Goal: Browse casually: Explore the website without a specific task or goal

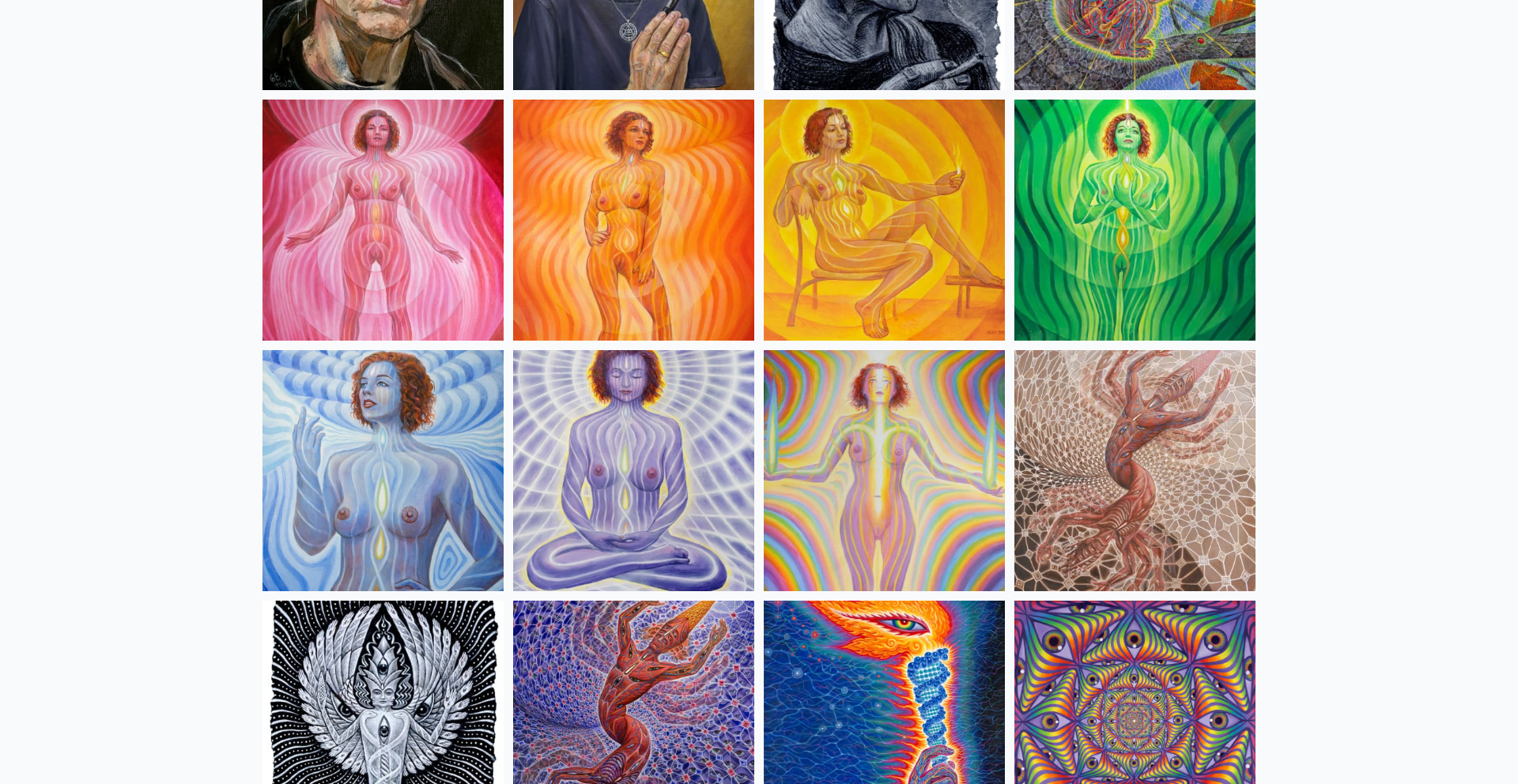
scroll to position [1098, 0]
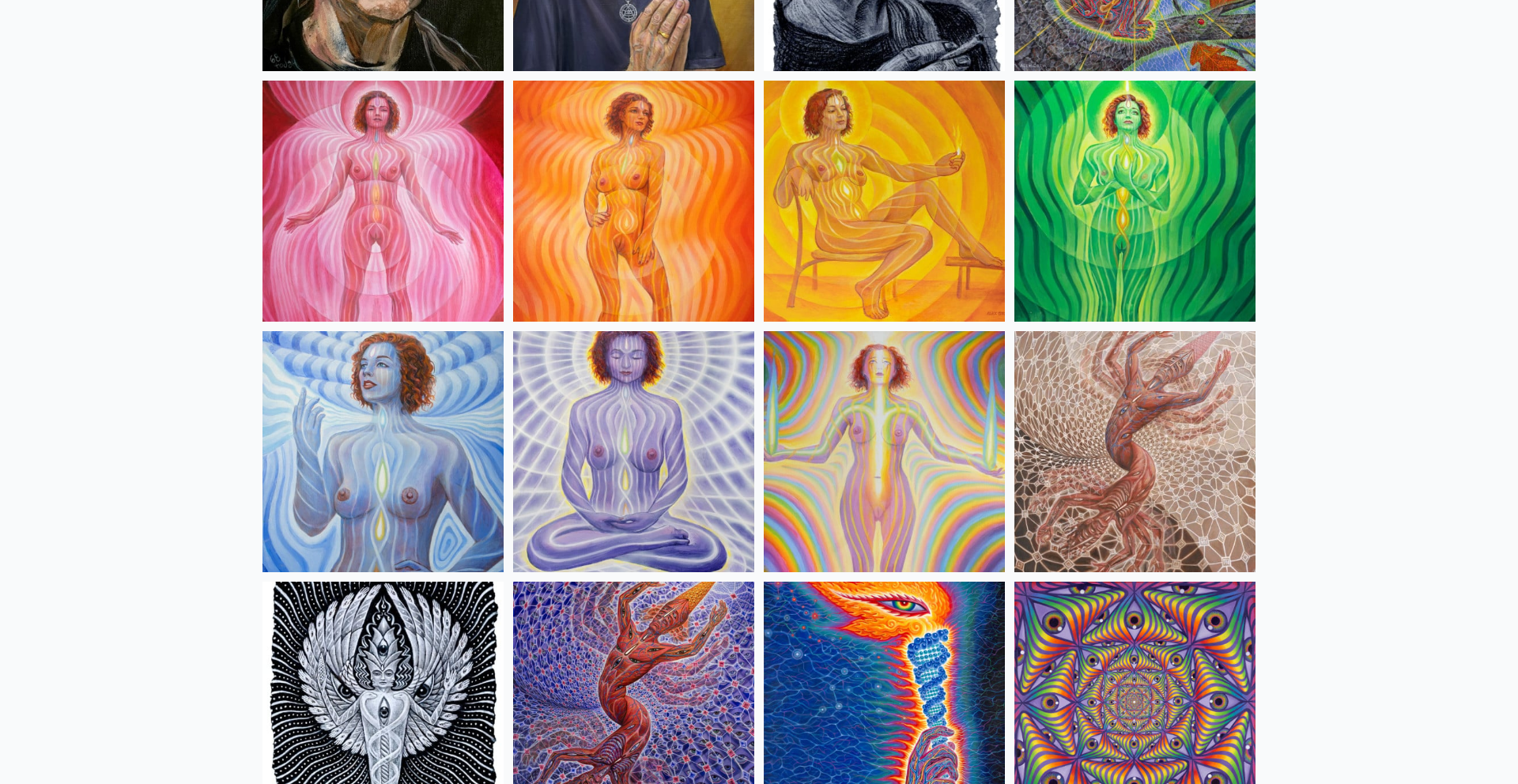
click at [340, 179] on img at bounding box center [383, 201] width 242 height 241
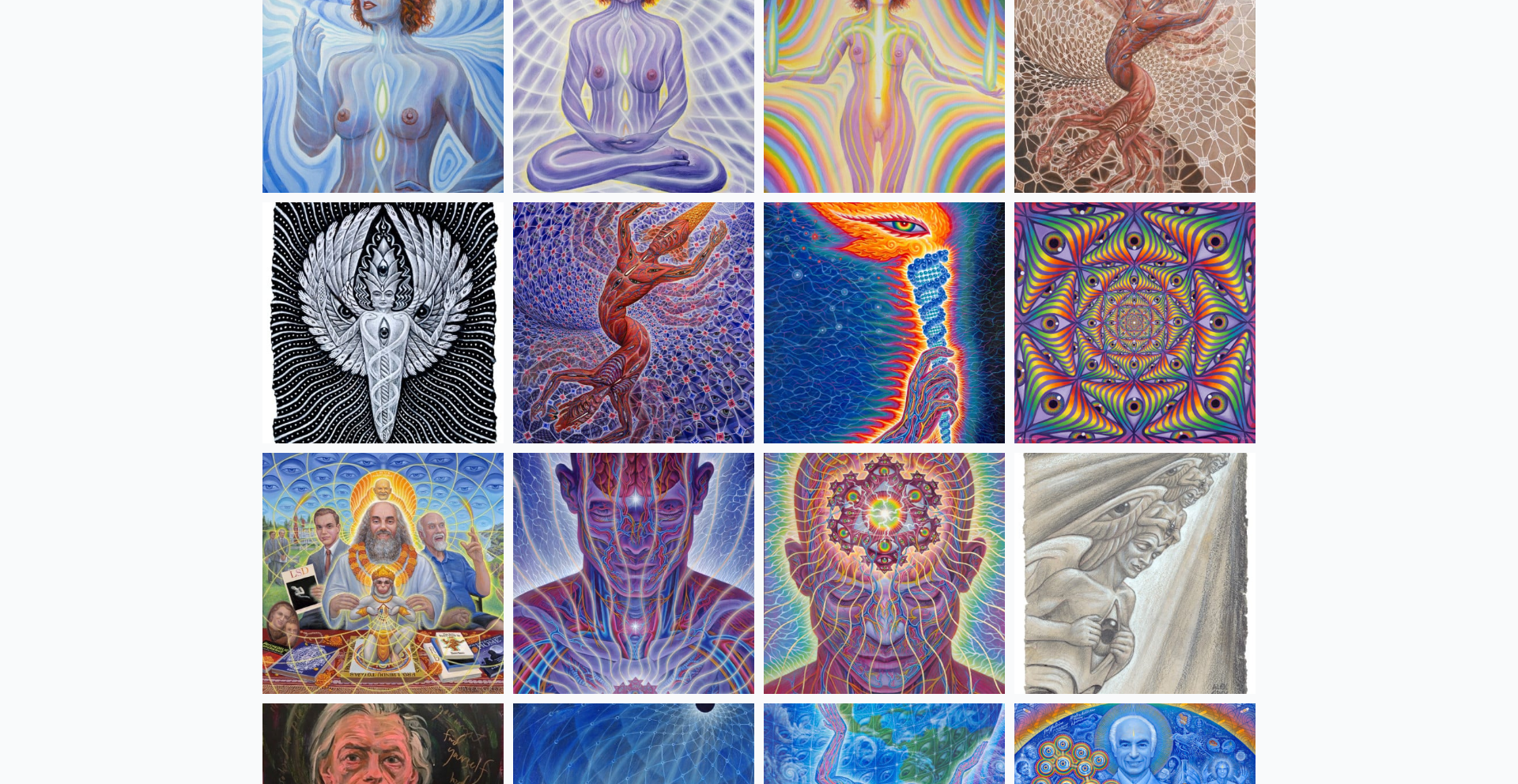
scroll to position [1490, 0]
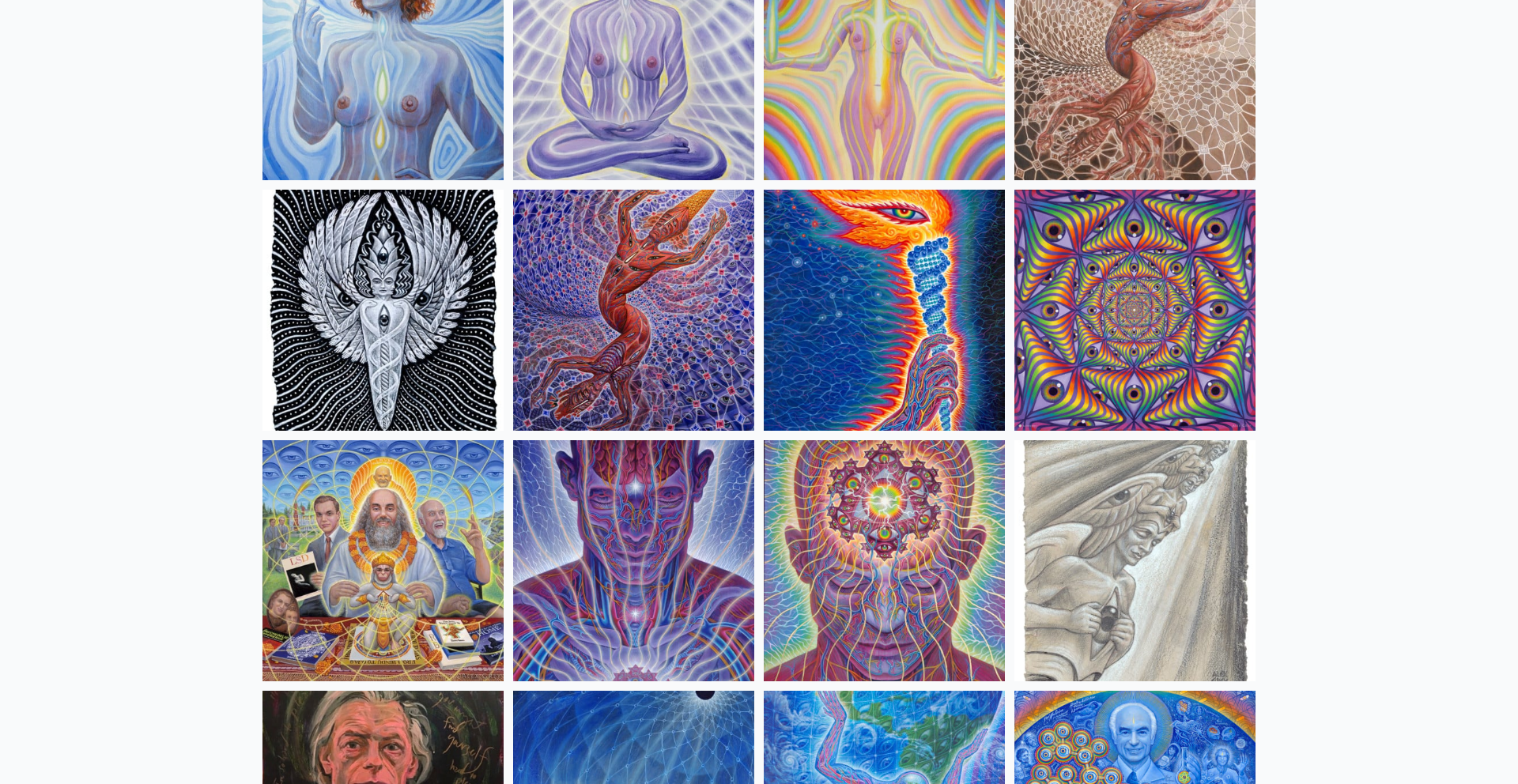
click at [364, 528] on img at bounding box center [383, 561] width 242 height 241
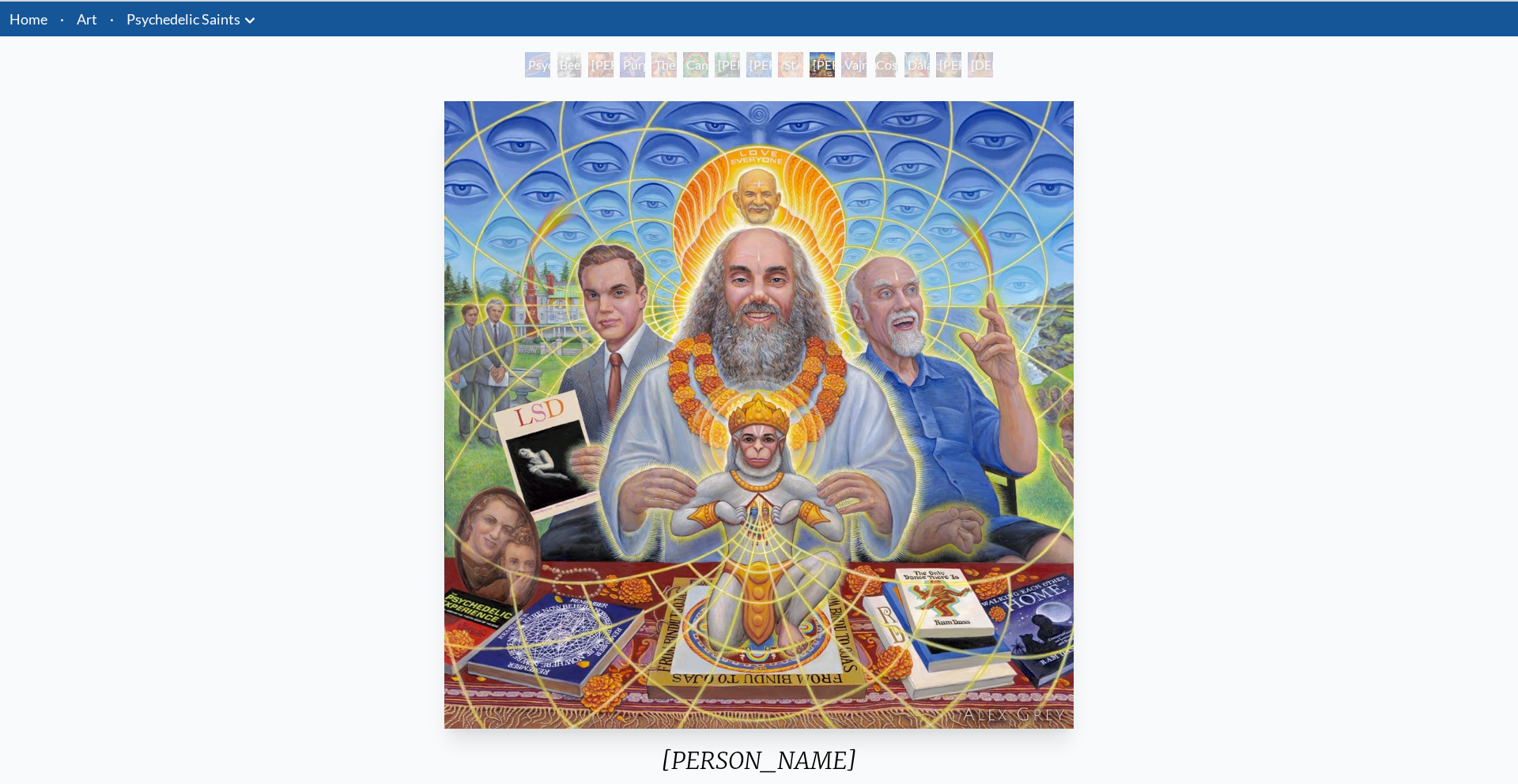
scroll to position [51, 0]
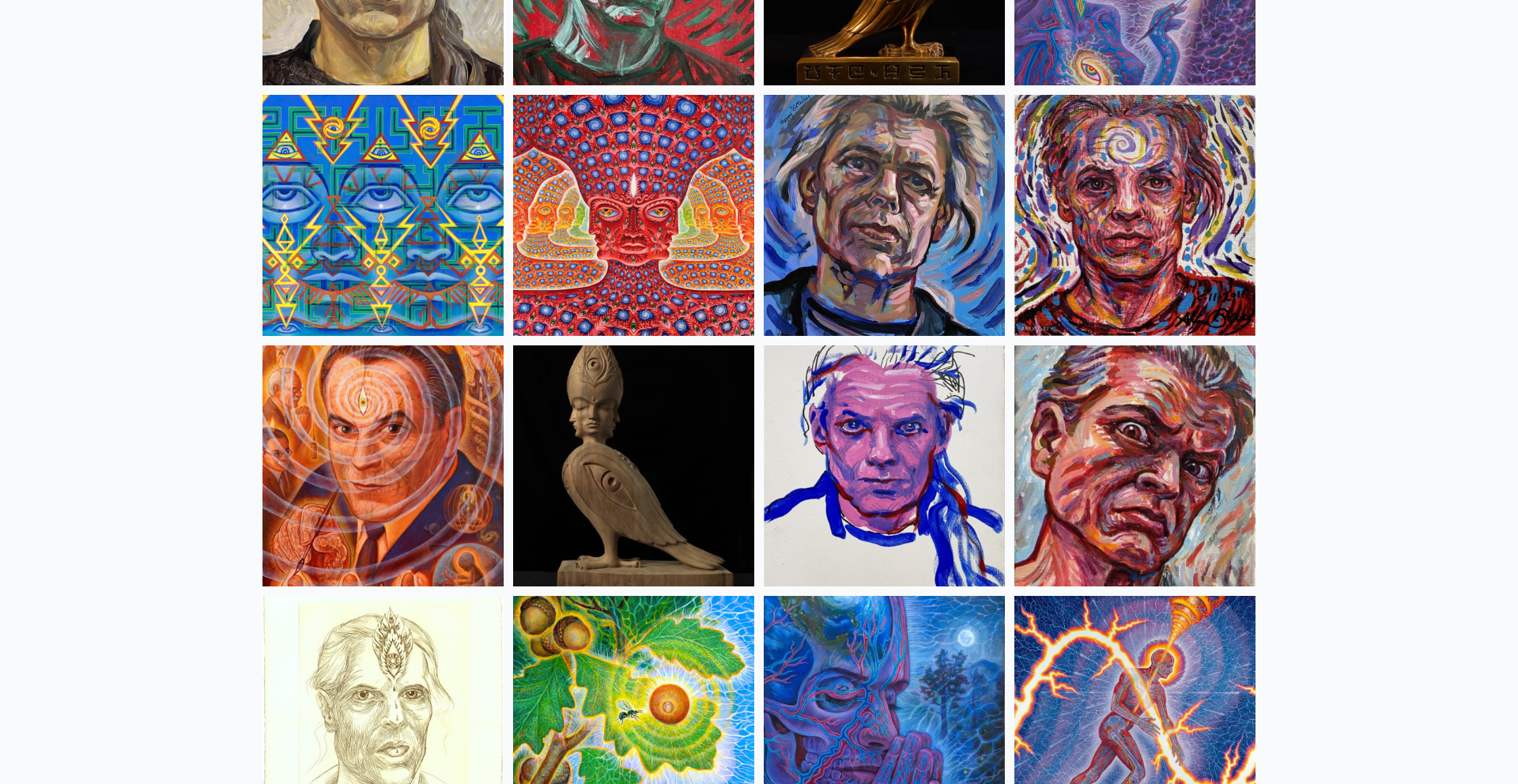
scroll to position [4090, 0]
click at [685, 200] on img at bounding box center [634, 216] width 242 height 241
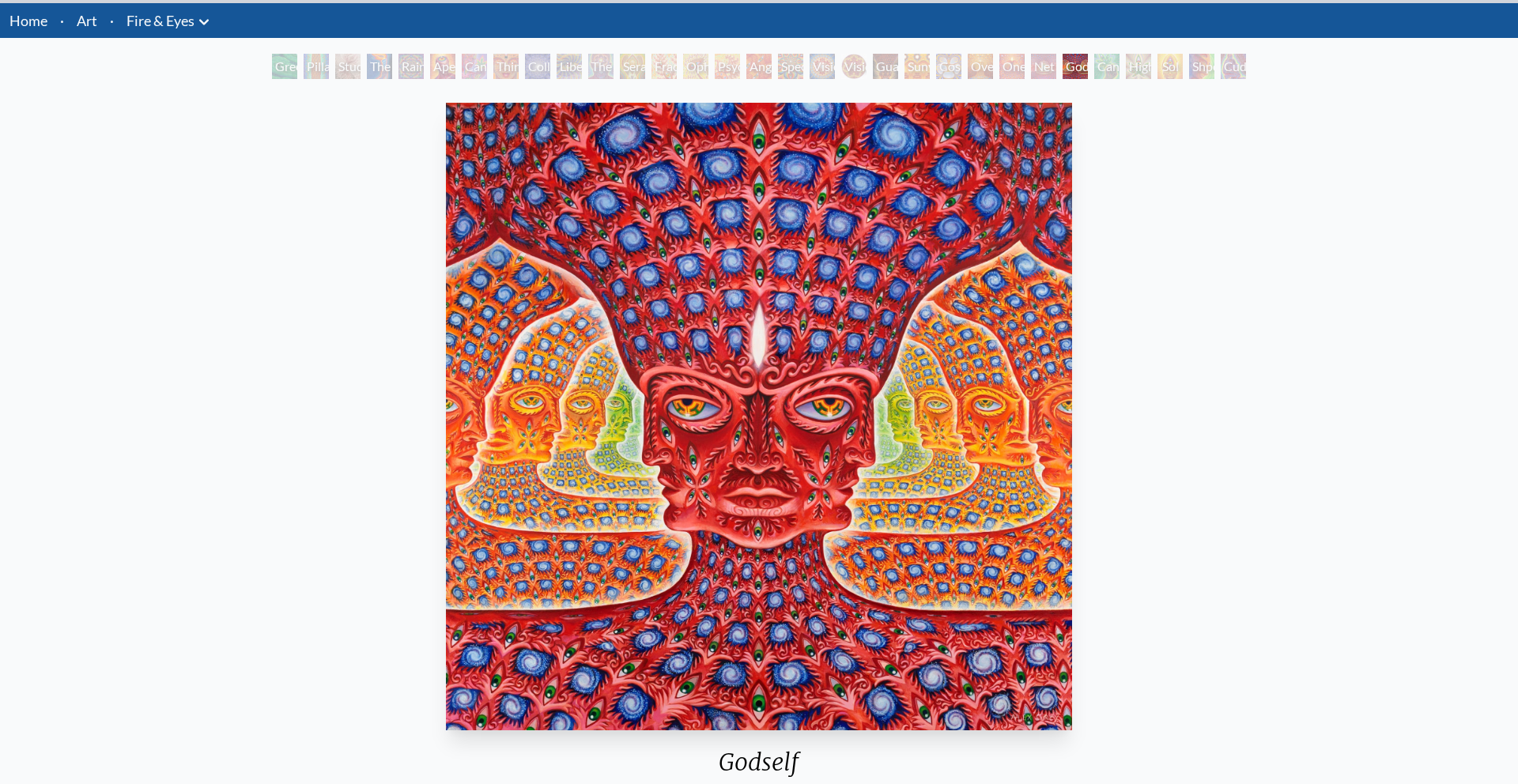
scroll to position [43, 0]
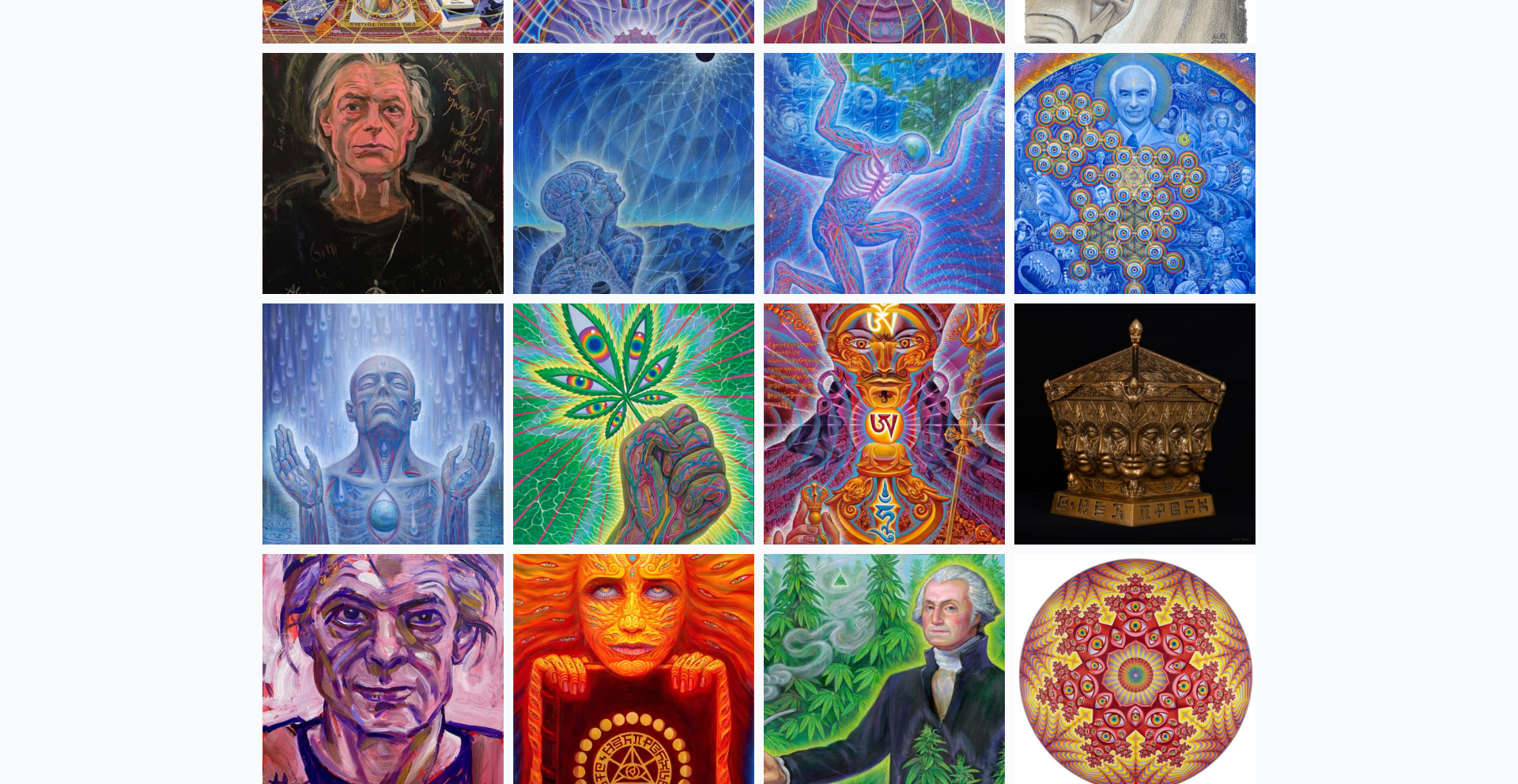
scroll to position [2351, 0]
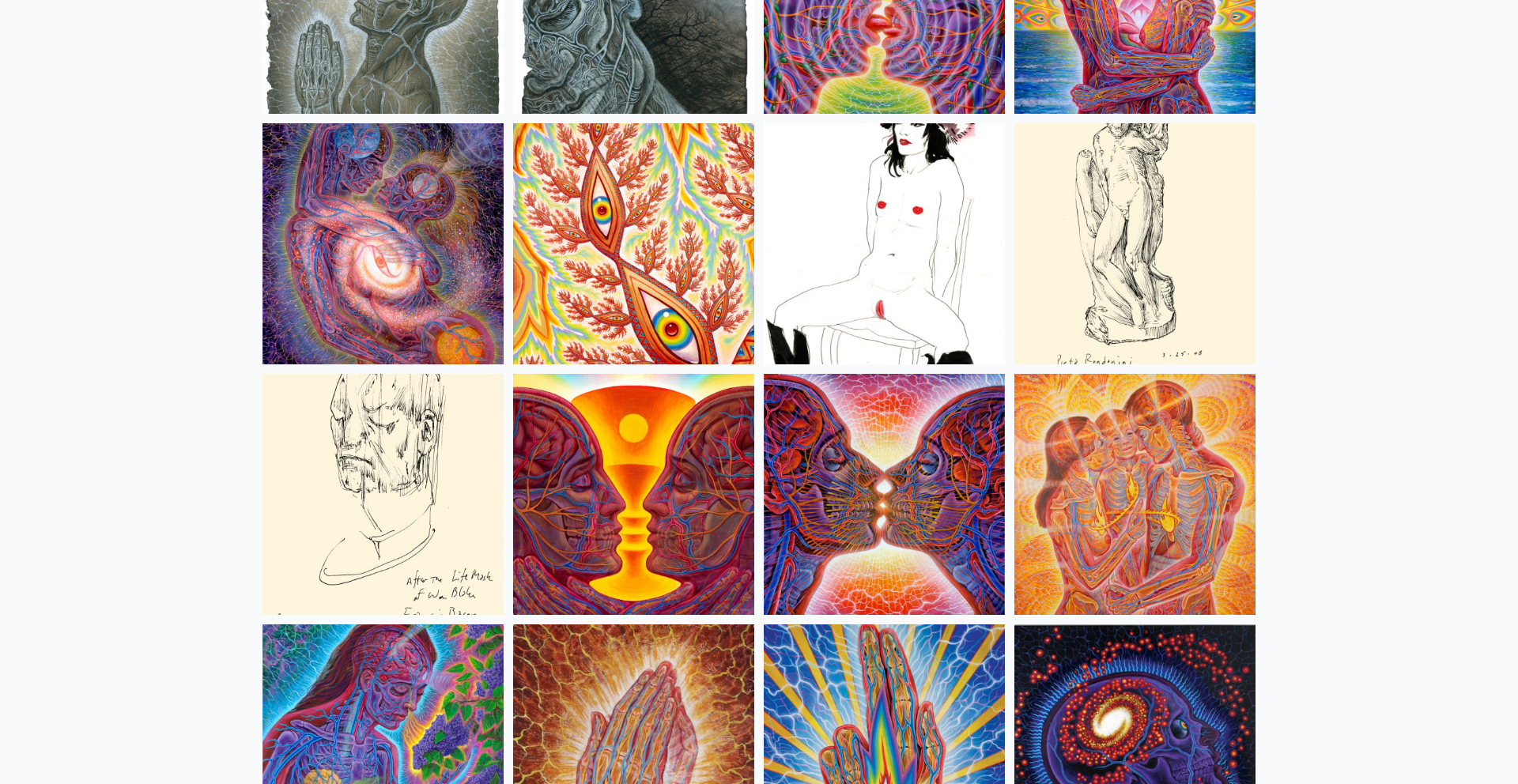
scroll to position [5311, 0]
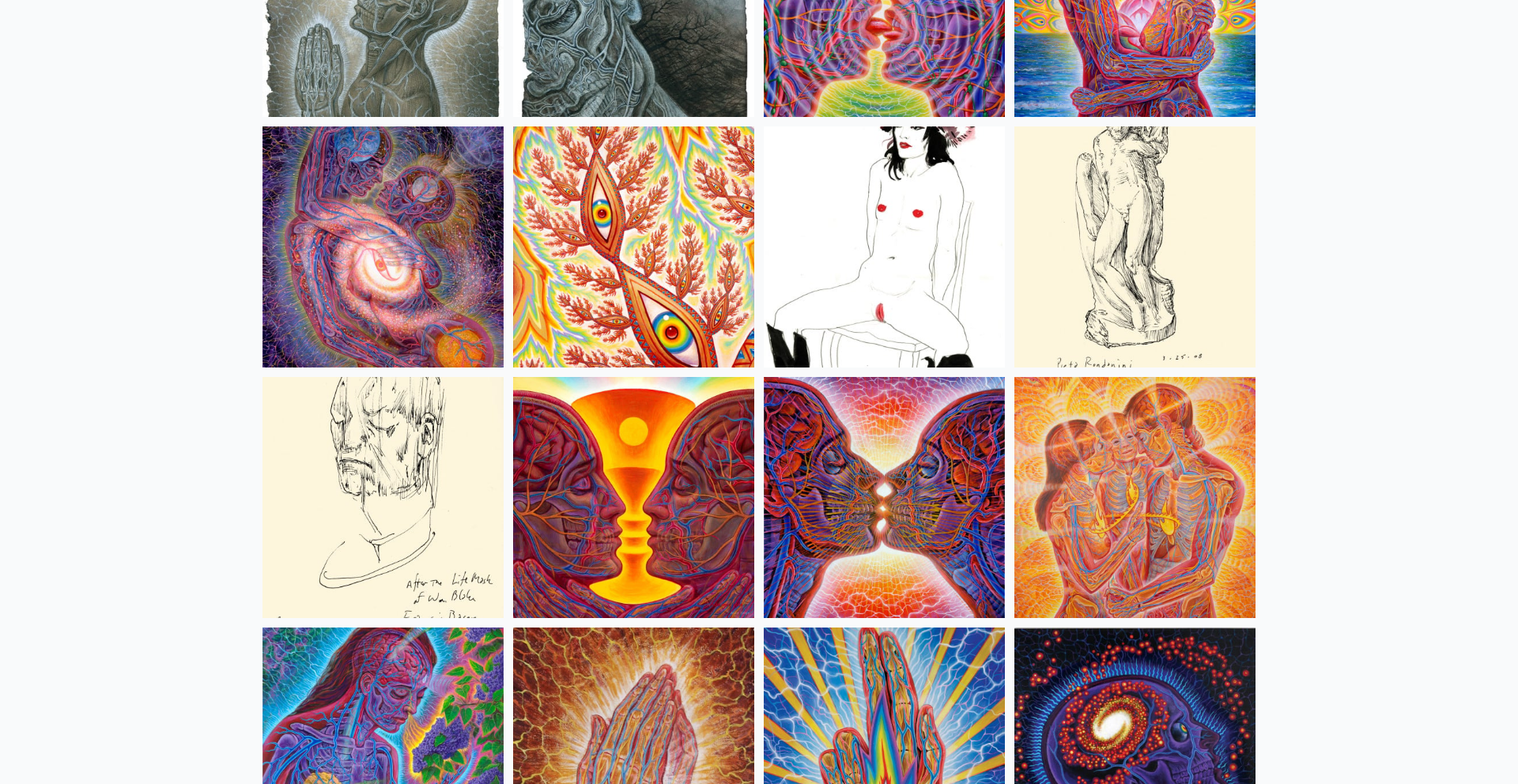
click at [895, 265] on img at bounding box center [884, 247] width 242 height 241
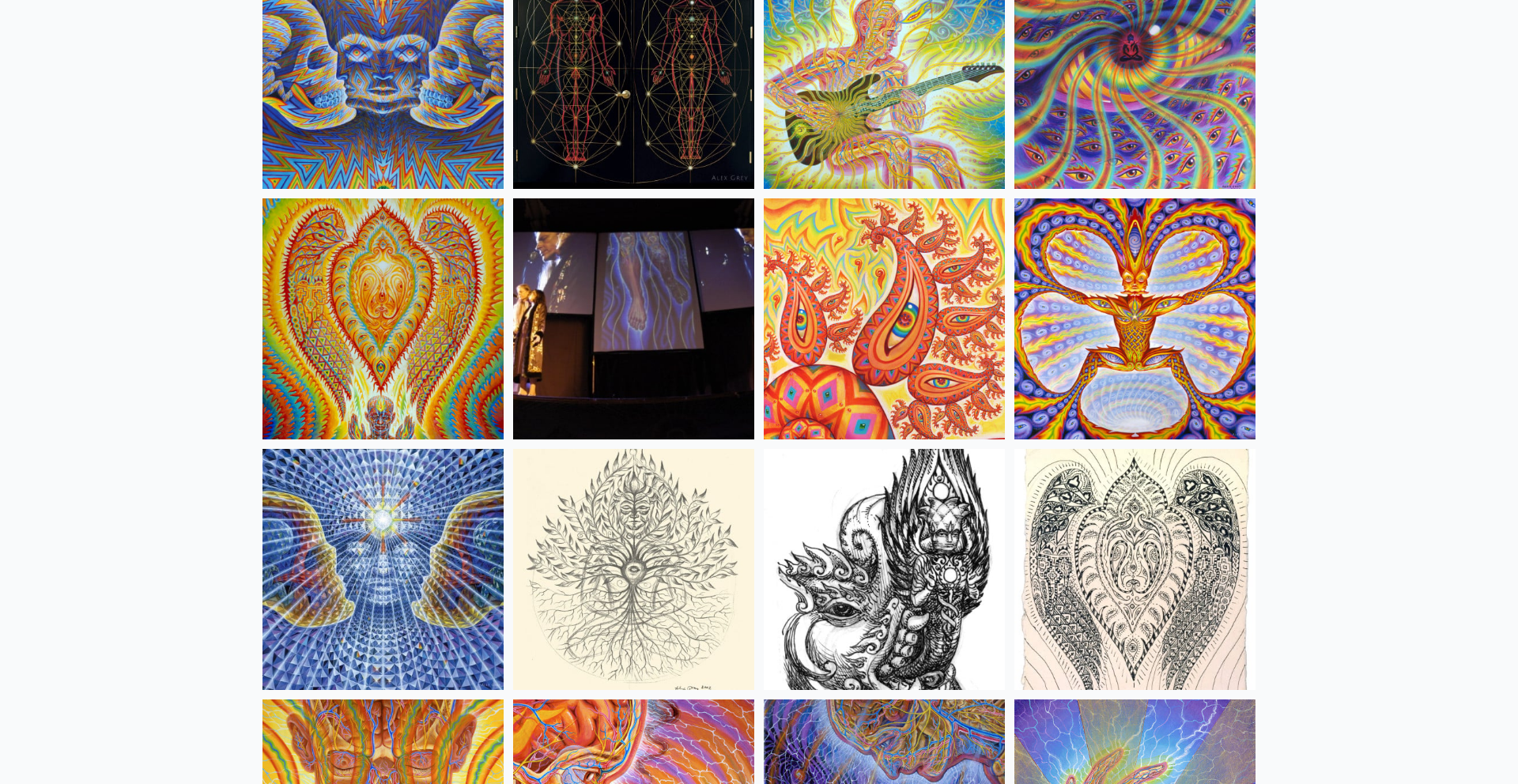
scroll to position [8718, 0]
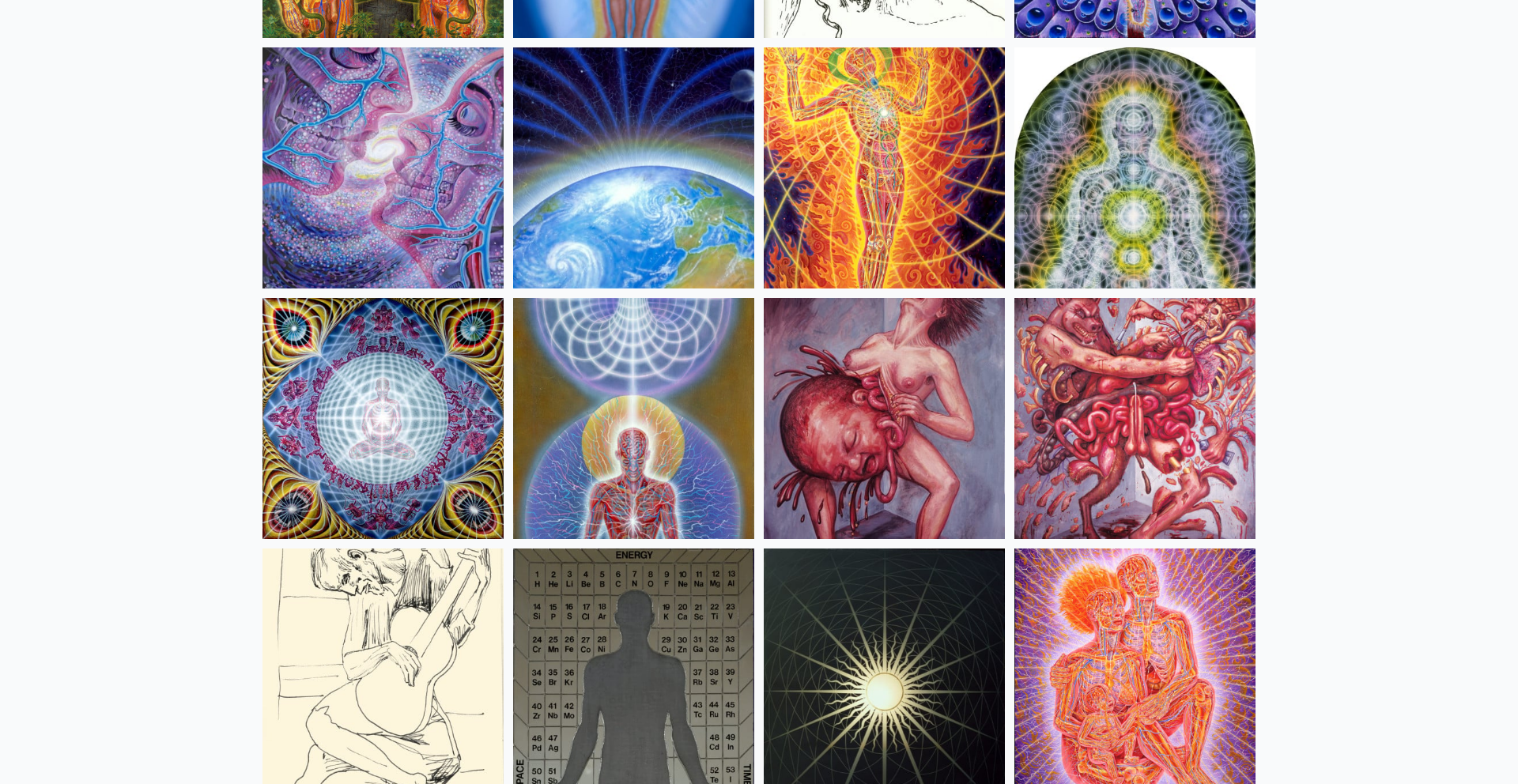
scroll to position [15919, 0]
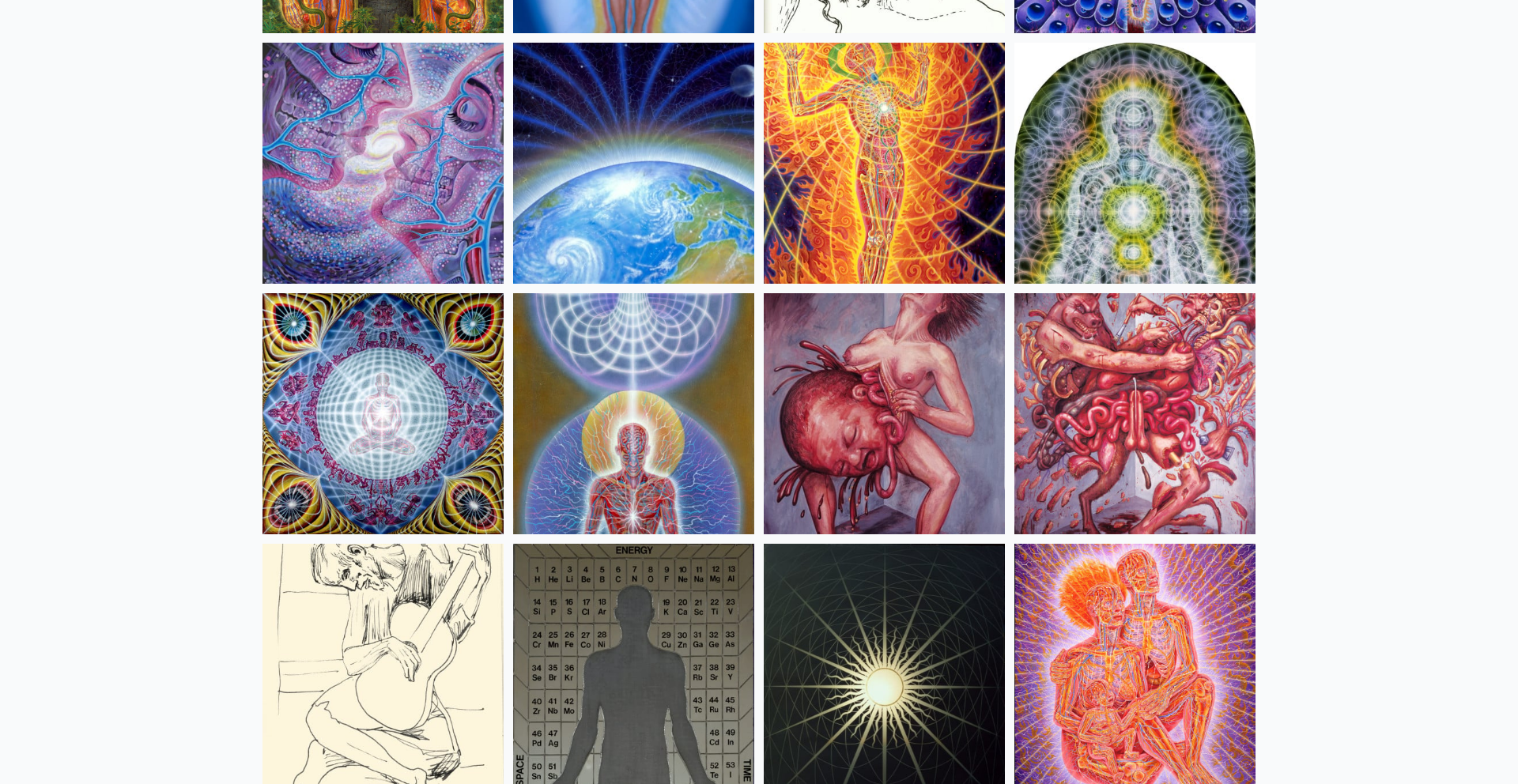
click at [1152, 389] on img at bounding box center [1136, 414] width 242 height 241
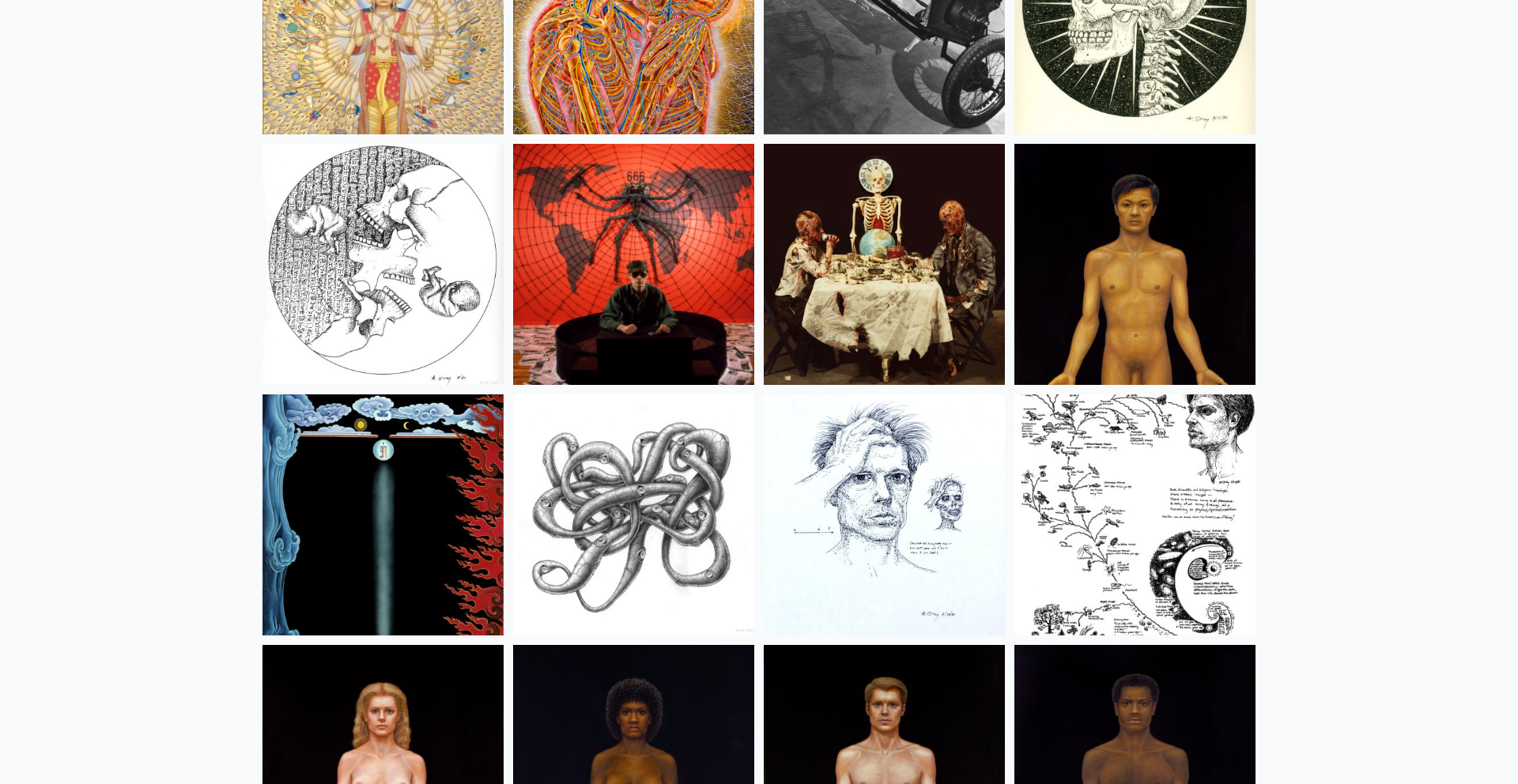
scroll to position [18349, 0]
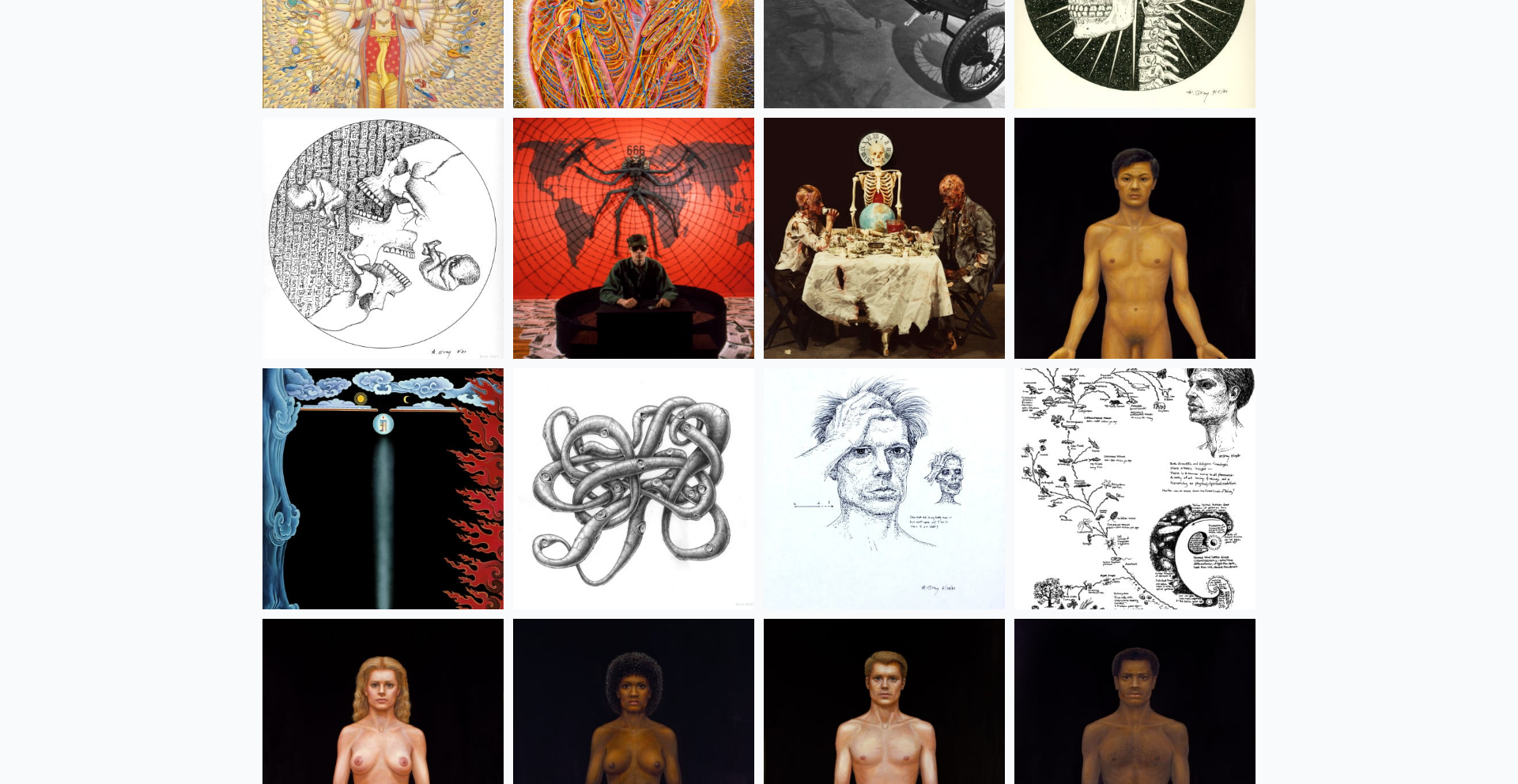
click at [917, 445] on img at bounding box center [884, 489] width 242 height 241
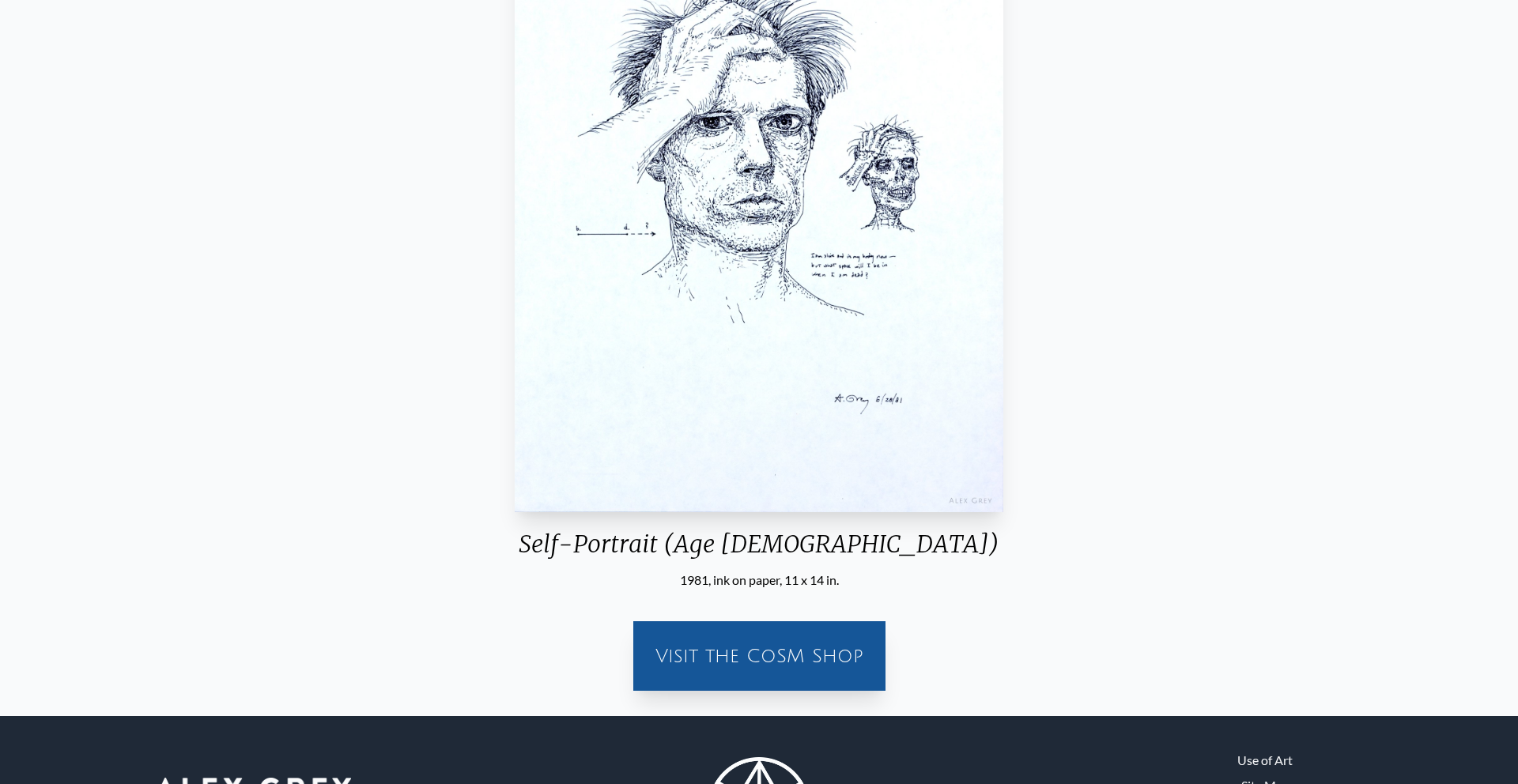
scroll to position [309, 0]
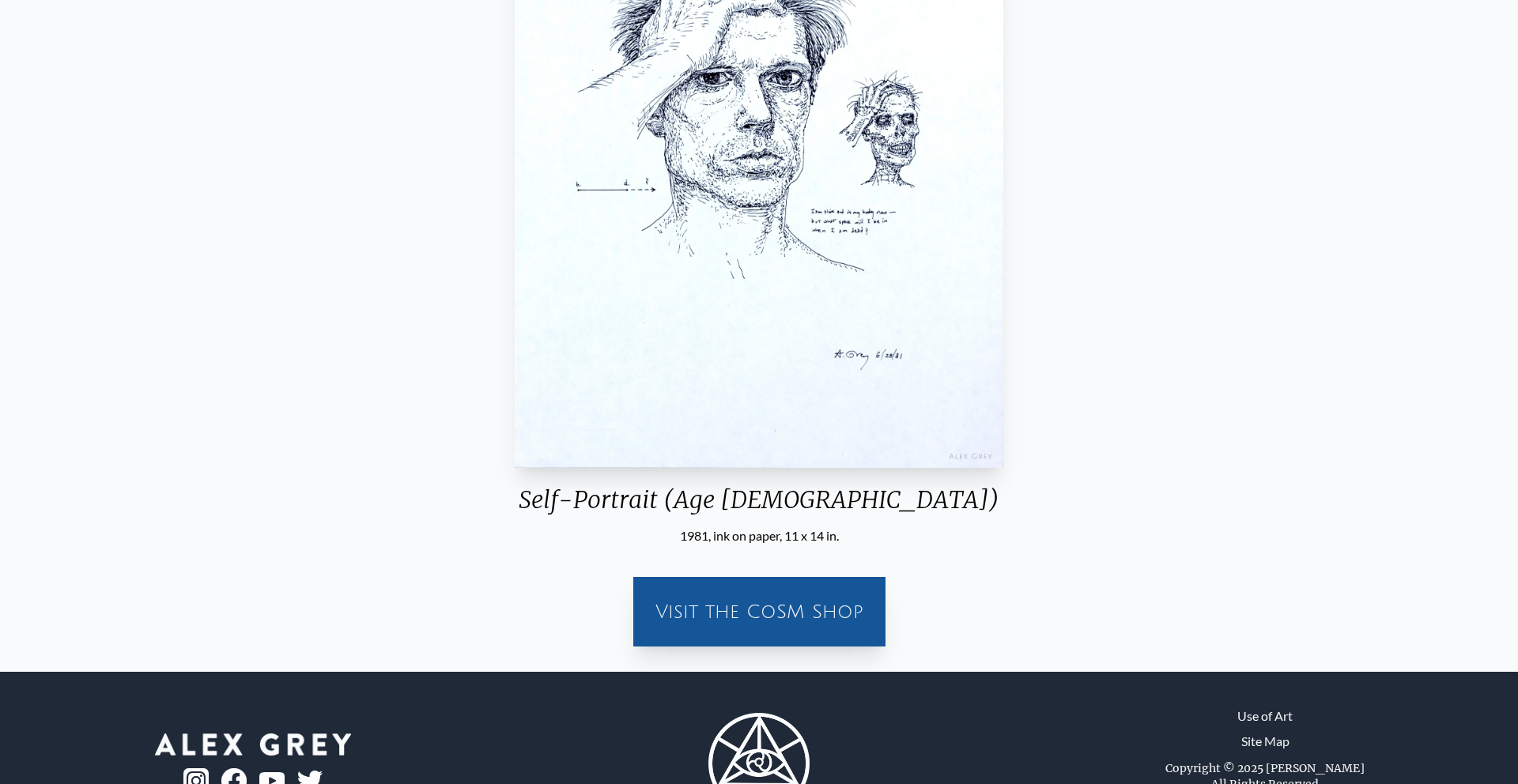
click at [775, 644] on div "Visit the CoSM Shop" at bounding box center [760, 612] width 252 height 70
click at [767, 620] on div "Visit the CoSM Shop" at bounding box center [759, 612] width 233 height 51
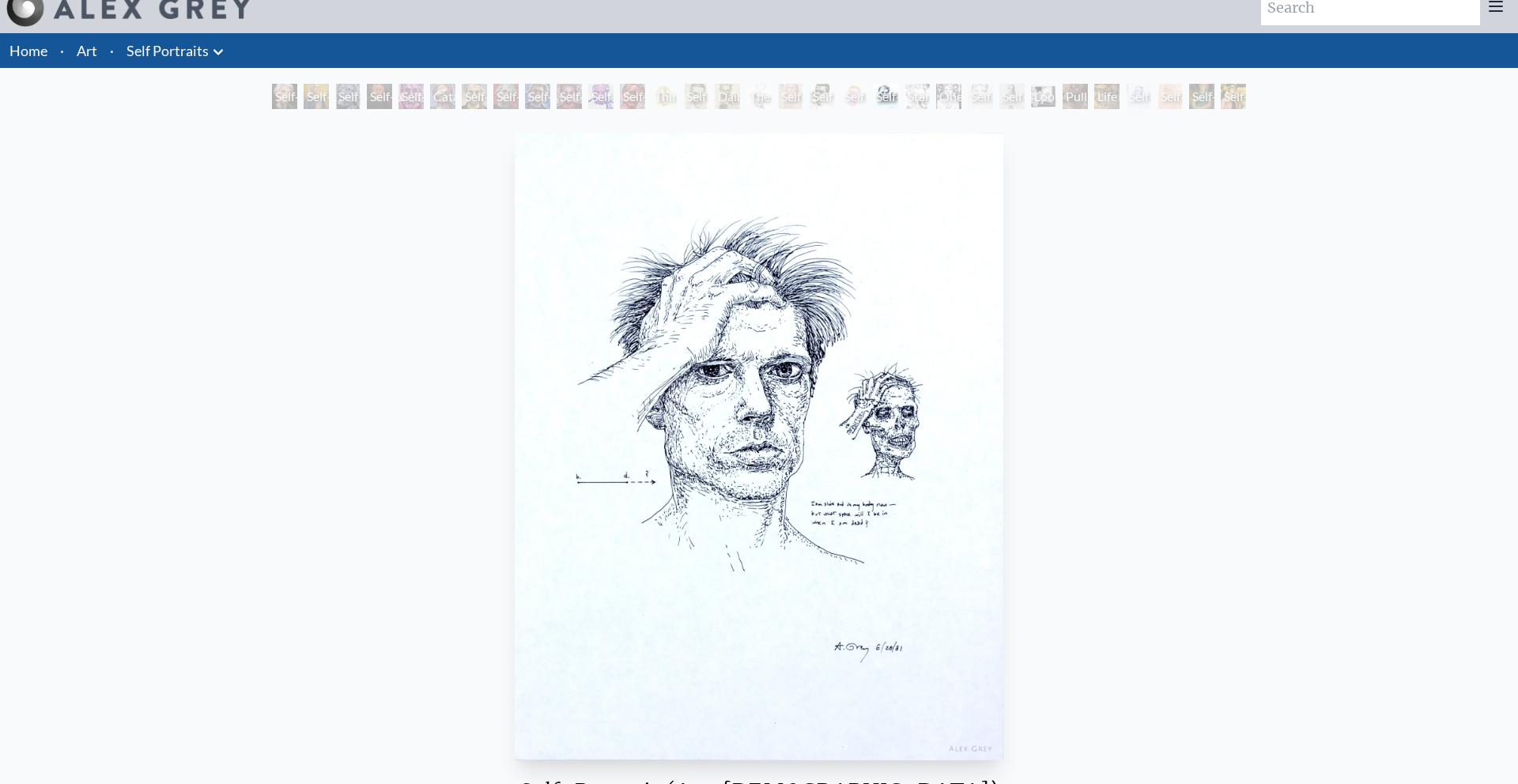
scroll to position [0, 0]
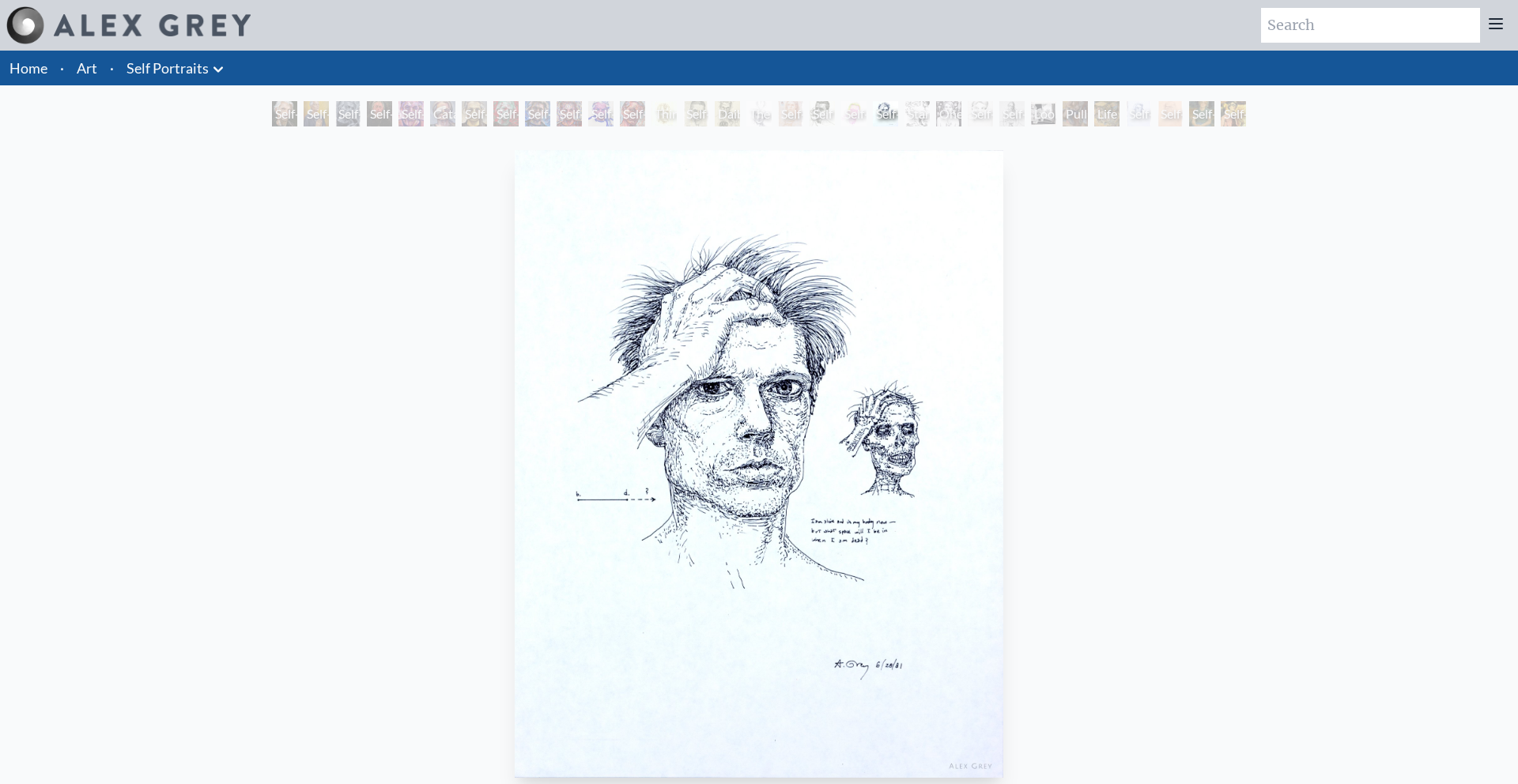
click at [1223, 324] on div "Self-Portrait (Age [DEMOGRAPHIC_DATA]) 1981, ink on paper, 11 x 14 in. Visit th…" at bounding box center [759, 556] width 1493 height 825
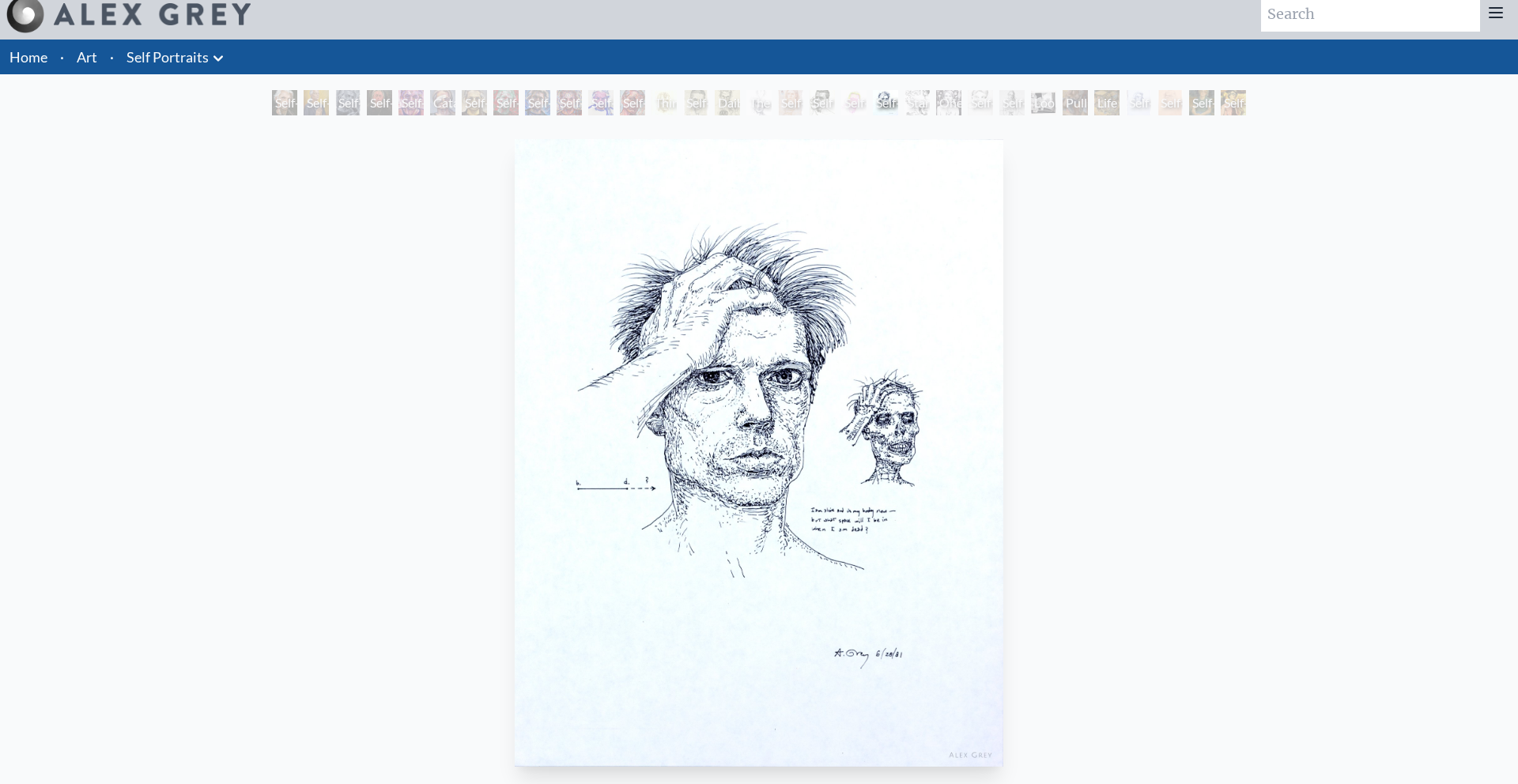
scroll to position [15, 0]
